Goal: Check status: Check status

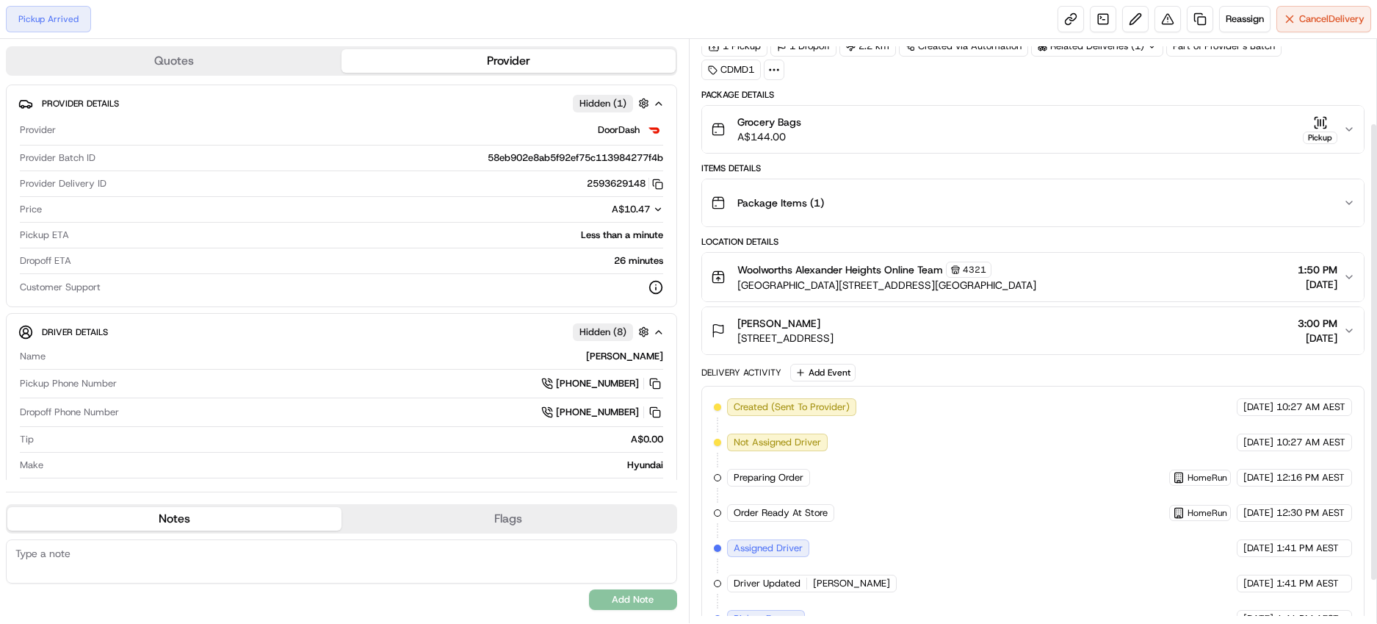
scroll to position [161, 0]
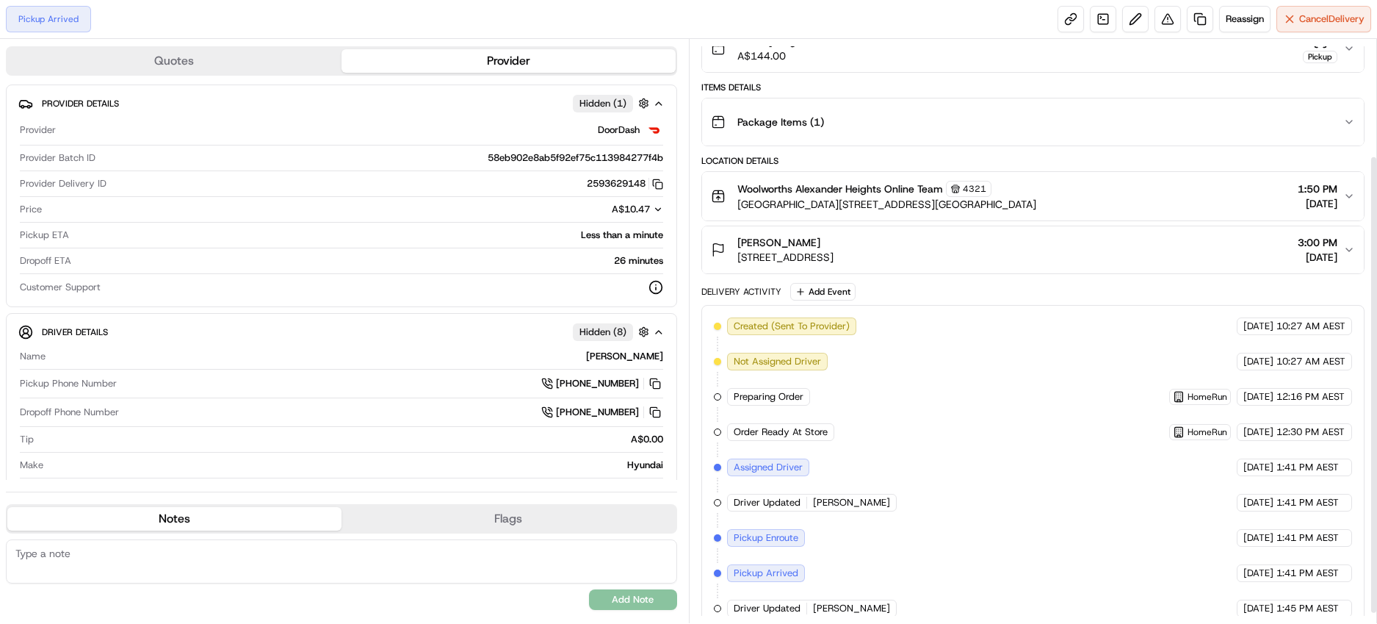
scroll to position [161, 0]
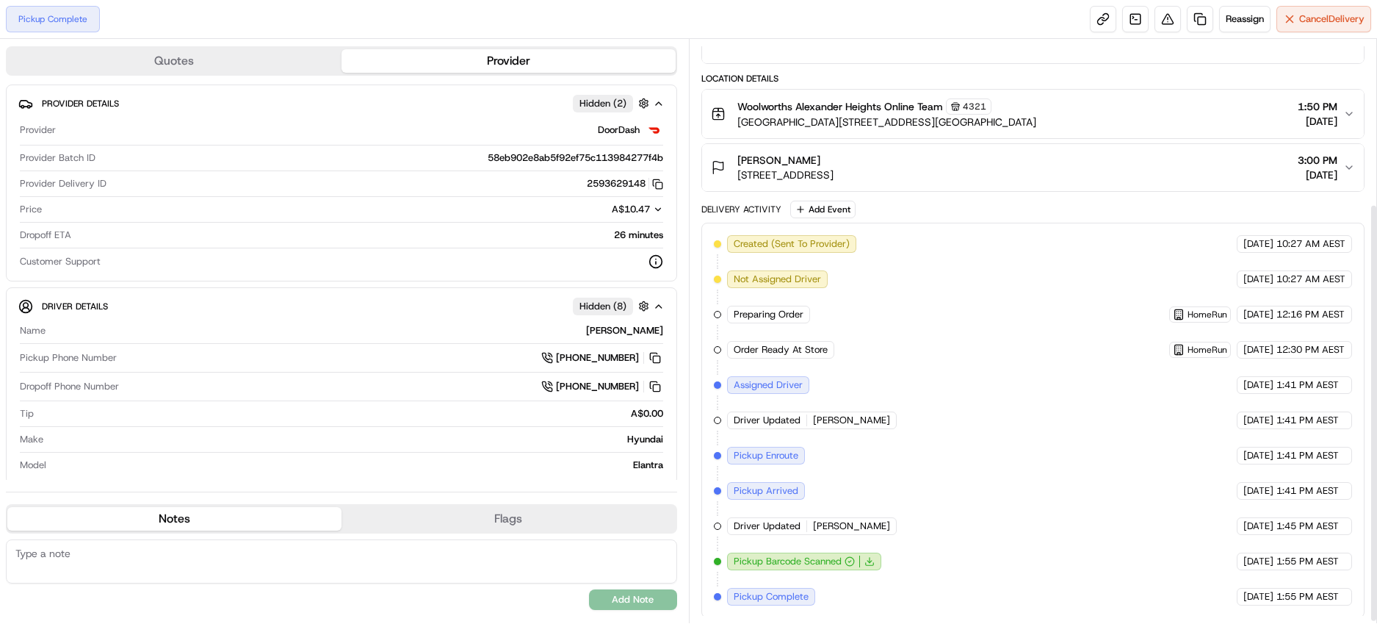
scroll to position [231, 0]
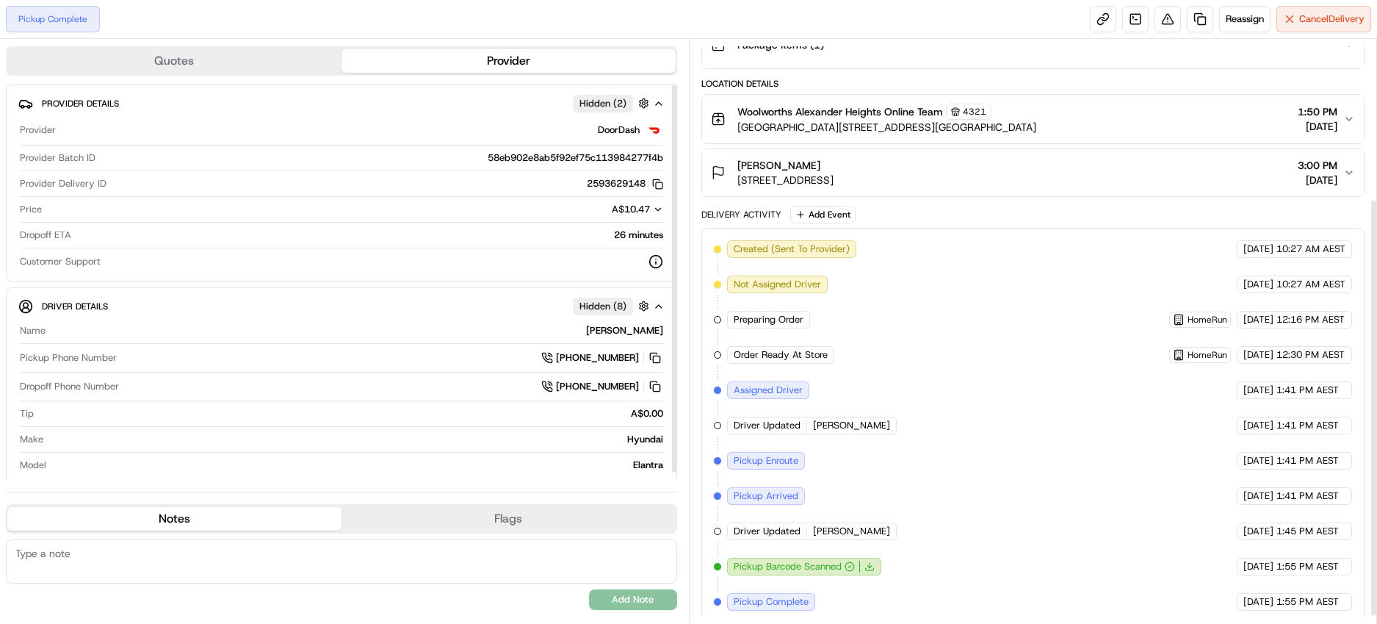
scroll to position [231, 0]
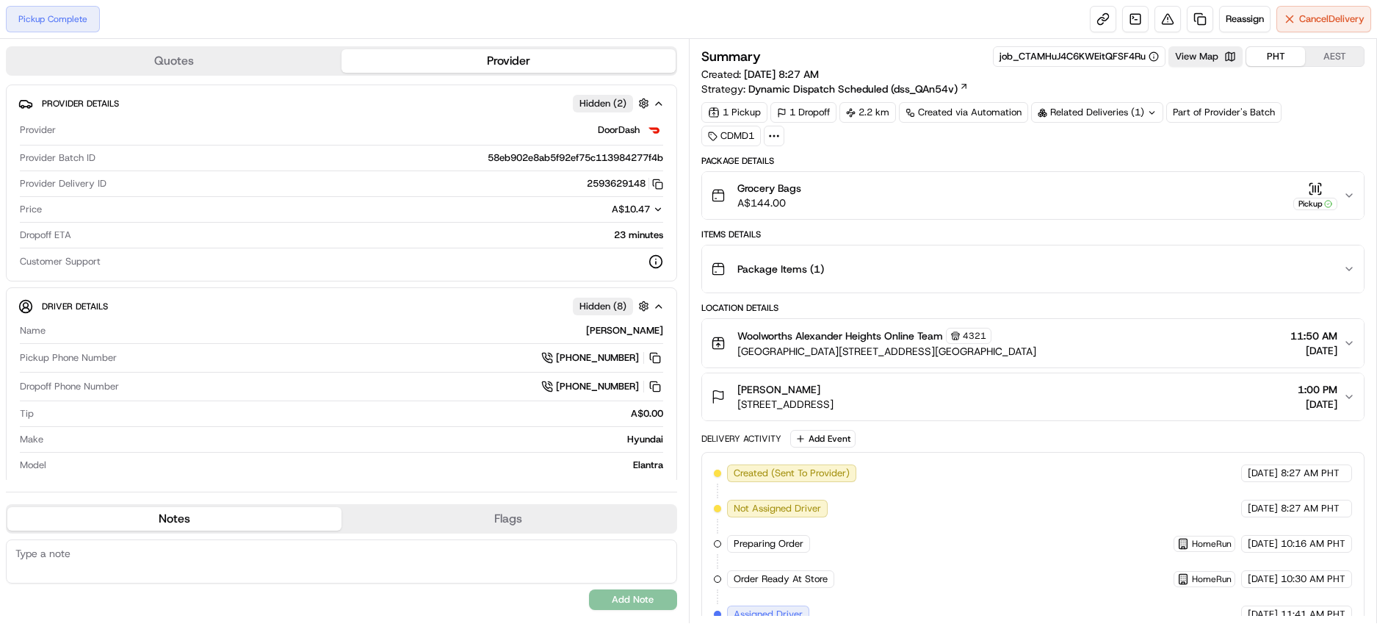
click at [1271, 59] on button "PHT" at bounding box center [1276, 56] width 59 height 19
click at [1210, 60] on button "View Map" at bounding box center [1206, 56] width 74 height 21
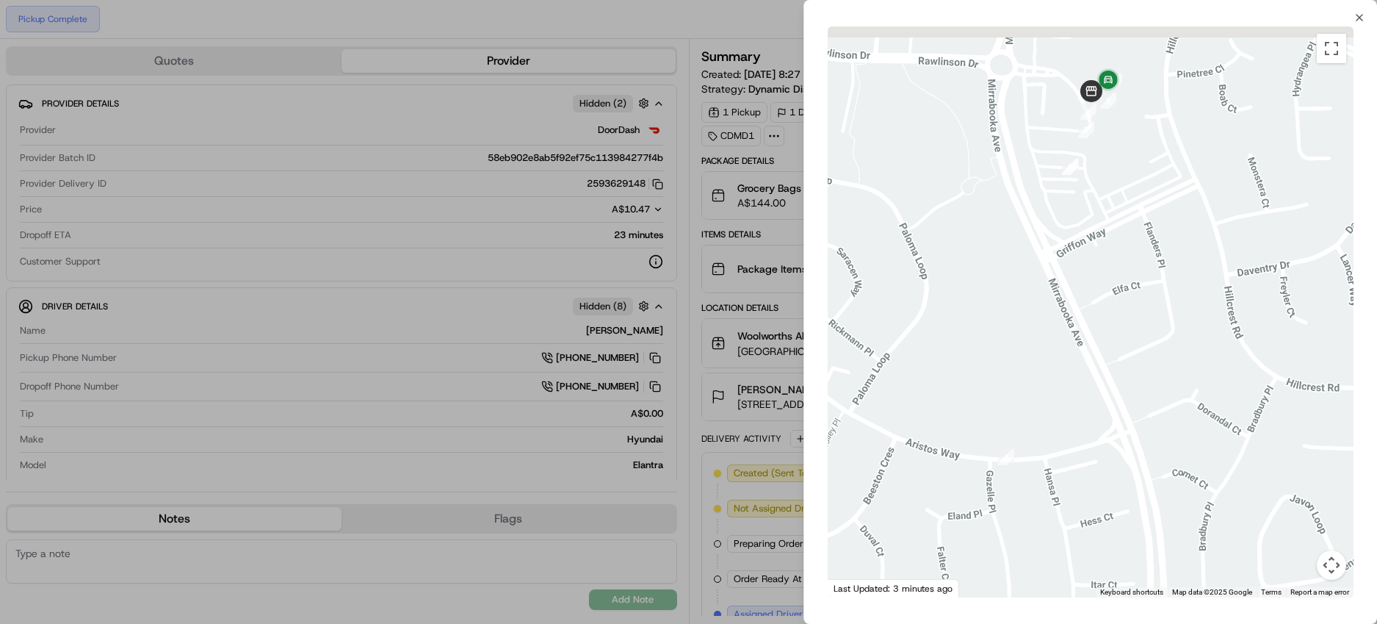
drag, startPoint x: 1086, startPoint y: 208, endPoint x: 1208, endPoint y: 429, distance: 252.5
click at [1208, 429] on div at bounding box center [1091, 311] width 526 height 571
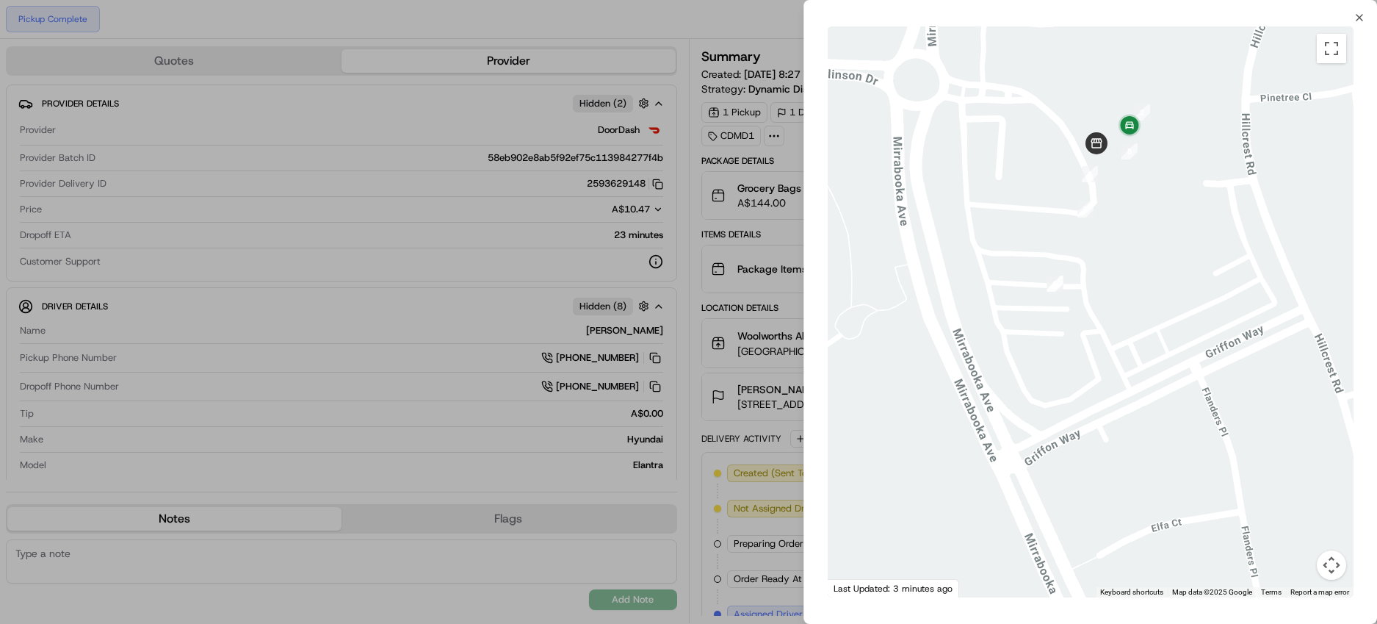
drag, startPoint x: 1115, startPoint y: 231, endPoint x: 1143, endPoint y: 474, distance: 244.0
click at [1143, 474] on div at bounding box center [1091, 311] width 526 height 571
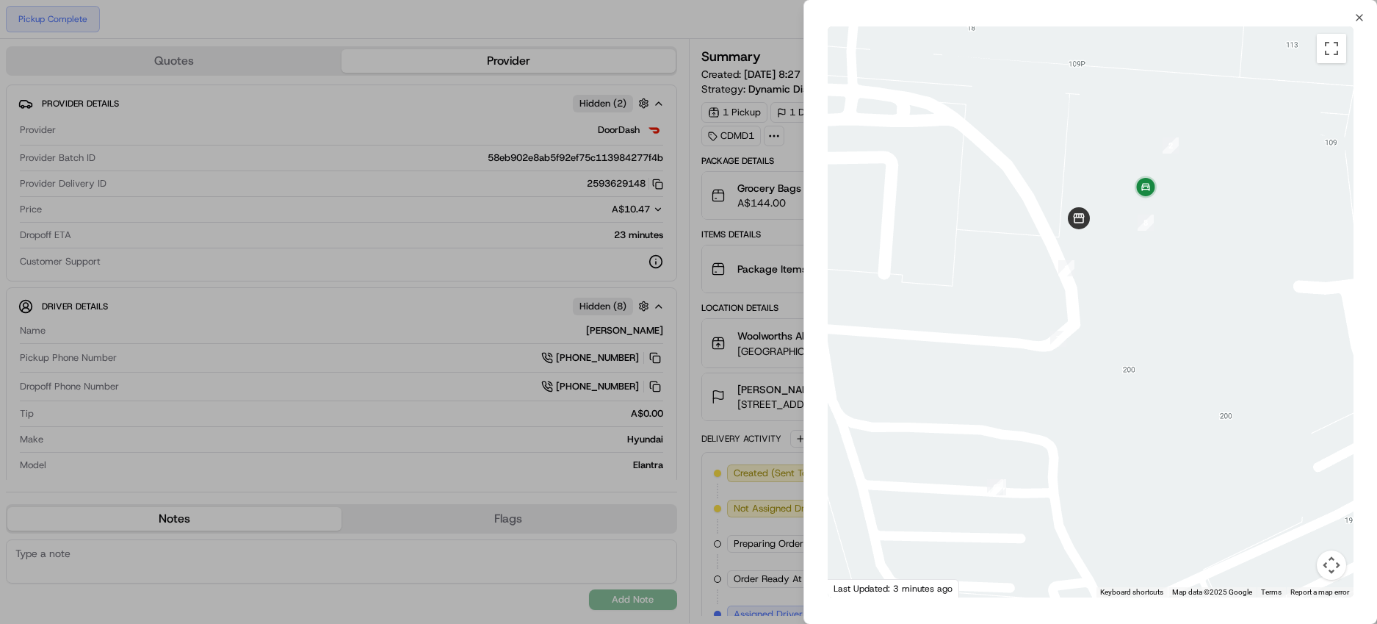
drag, startPoint x: 1125, startPoint y: 190, endPoint x: 1112, endPoint y: 327, distance: 137.2
click at [1112, 327] on div at bounding box center [1091, 311] width 526 height 571
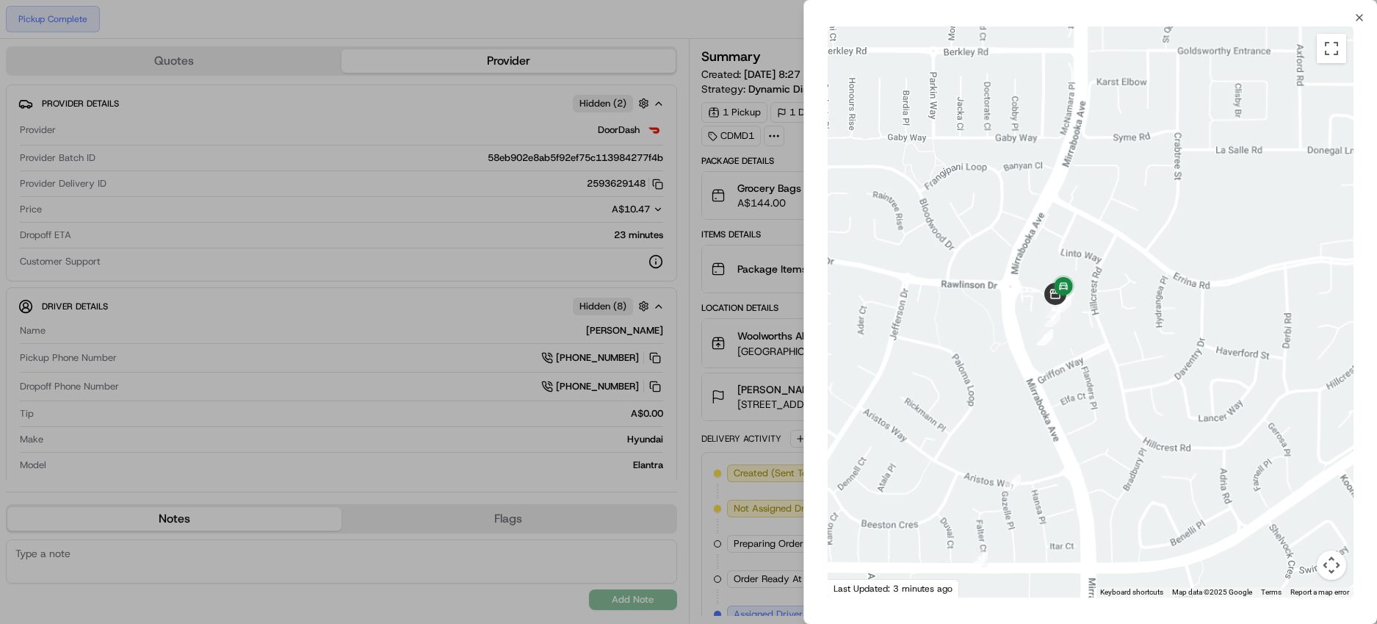
drag, startPoint x: 1047, startPoint y: 422, endPoint x: 1036, endPoint y: 308, distance: 115.1
click at [1037, 309] on div at bounding box center [1091, 311] width 526 height 571
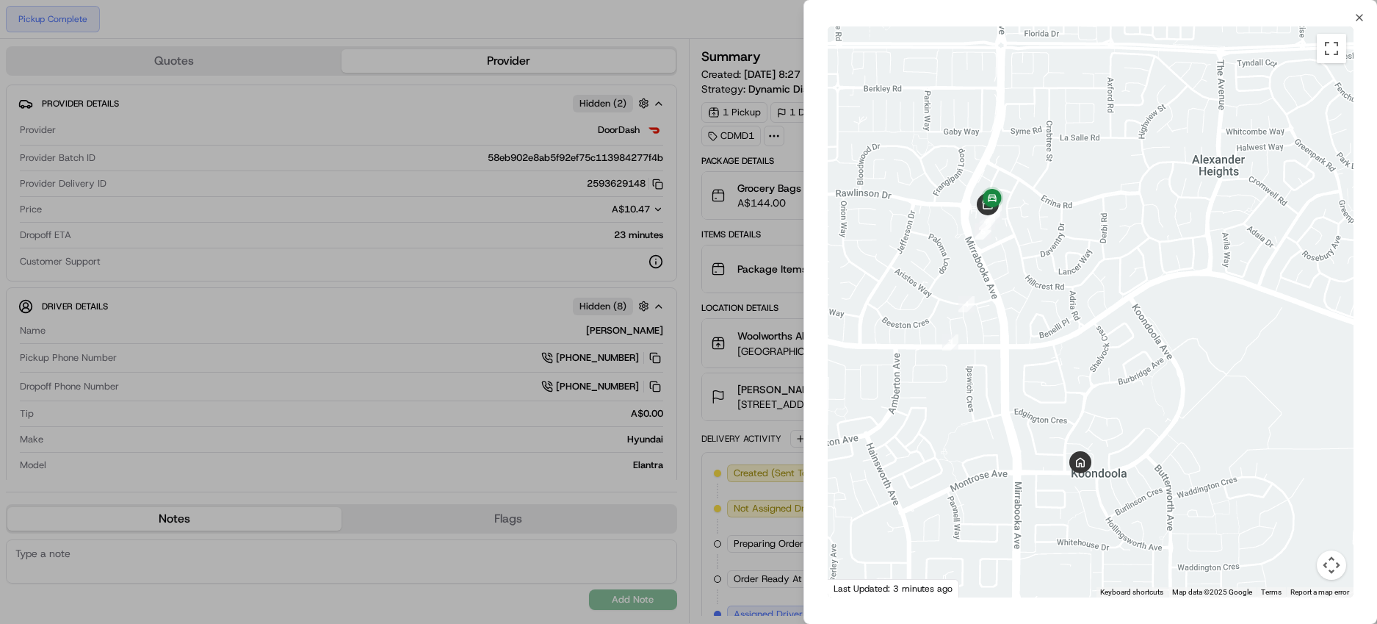
drag, startPoint x: 1033, startPoint y: 411, endPoint x: 1004, endPoint y: 332, distance: 83.7
click at [1004, 332] on div at bounding box center [1091, 311] width 526 height 571
click at [374, 239] on div at bounding box center [688, 312] width 1377 height 624
